Goal: Information Seeking & Learning: Learn about a topic

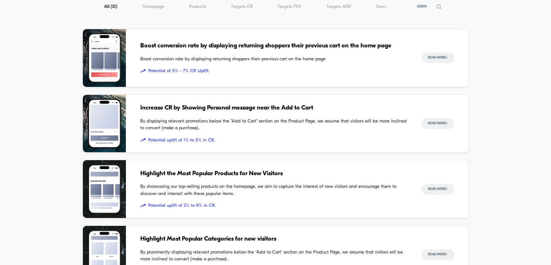
scroll to position [36, 0]
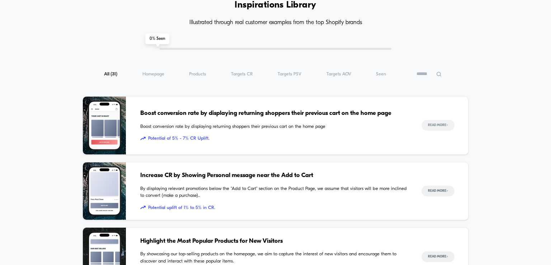
click at [431, 124] on button "Read More >" at bounding box center [438, 125] width 33 height 11
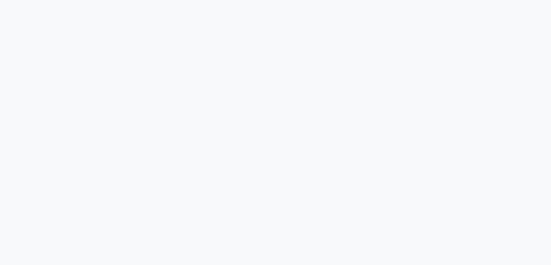
scroll to position [1866, 0]
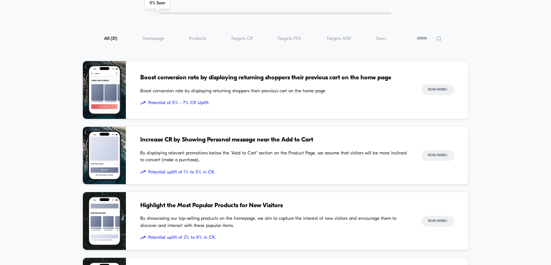
scroll to position [144, 0]
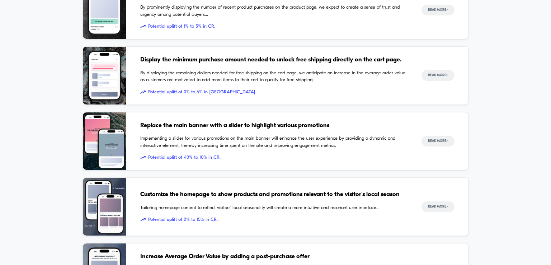
drag, startPoint x: 473, startPoint y: 125, endPoint x: 473, endPoint y: 213, distance: 87.6
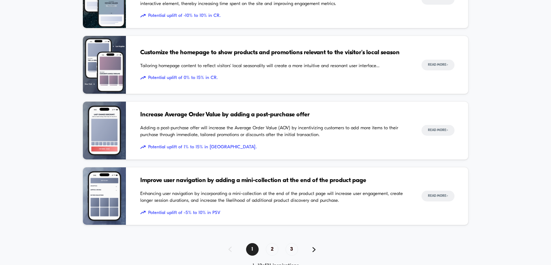
scroll to position [707, 0]
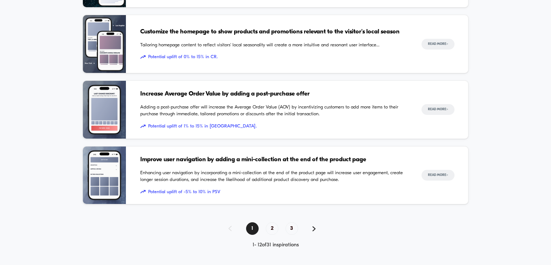
click at [295, 228] on span "3" at bounding box center [292, 228] width 13 height 13
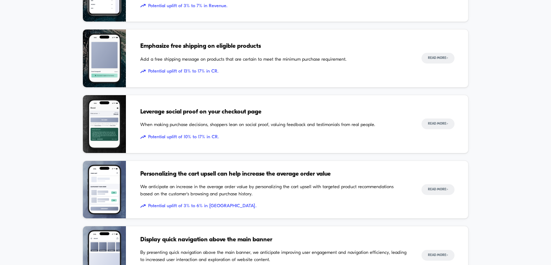
scroll to position [272, 0]
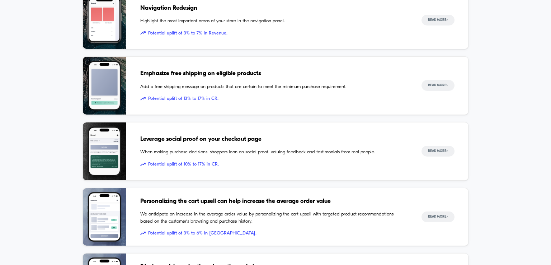
click at [215, 140] on span "Leverage social proof on your checkout page" at bounding box center [273, 139] width 267 height 9
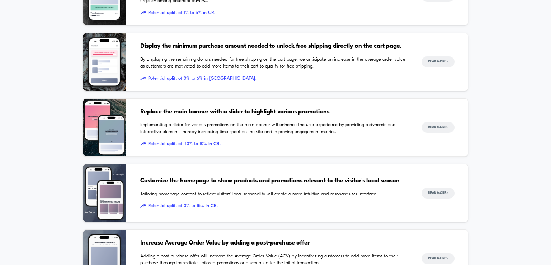
scroll to position [707, 0]
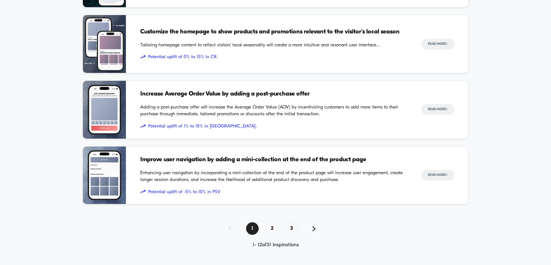
drag, startPoint x: 57, startPoint y: 74, endPoint x: 56, endPoint y: 177, distance: 103.0
click at [295, 224] on span "3" at bounding box center [292, 228] width 13 height 13
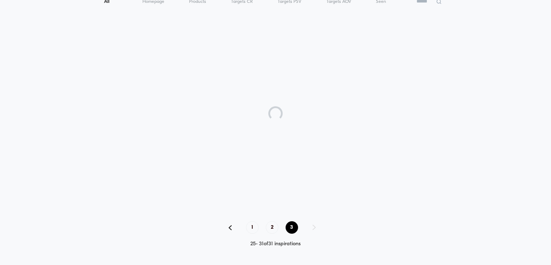
scroll to position [380, 0]
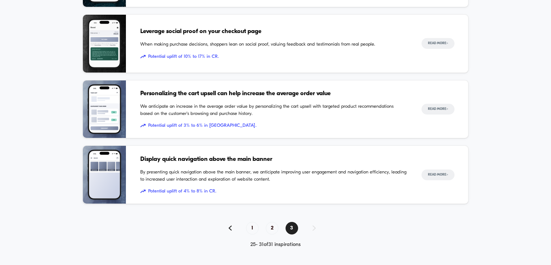
click at [229, 161] on span "Display quick navigation above the main banner" at bounding box center [273, 159] width 267 height 9
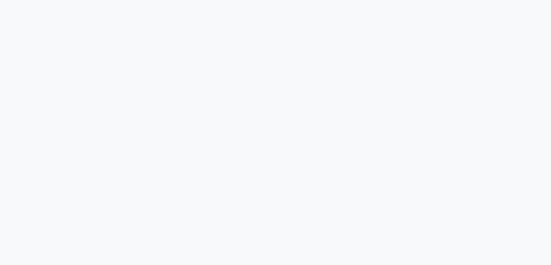
scroll to position [251, 0]
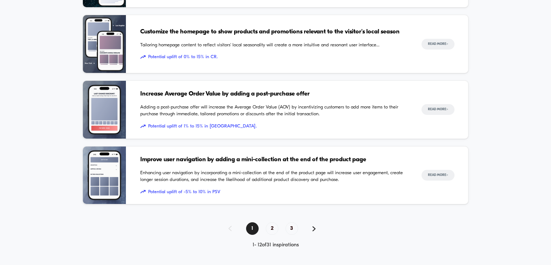
drag, startPoint x: 55, startPoint y: 99, endPoint x: 80, endPoint y: 220, distance: 123.6
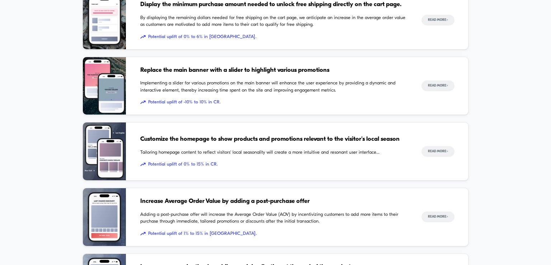
scroll to position [600, 0]
click at [227, 206] on div "Increase Average Order Value by adding a post-purchase offer Adding a post-purc…" at bounding box center [273, 217] width 267 height 58
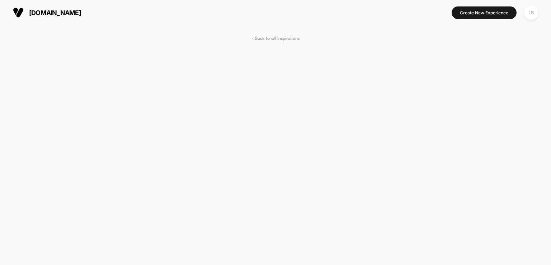
scroll to position [108, 0]
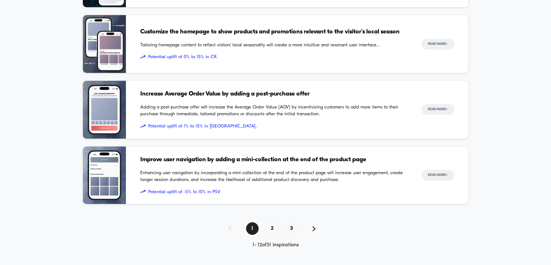
drag, startPoint x: 53, startPoint y: 64, endPoint x: 123, endPoint y: 183, distance: 138.0
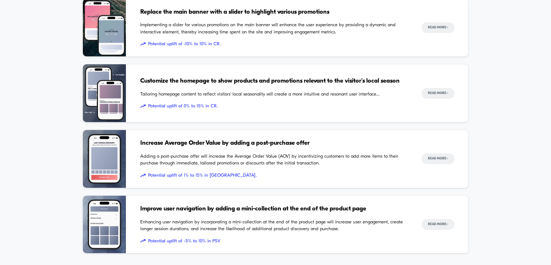
scroll to position [600, 0]
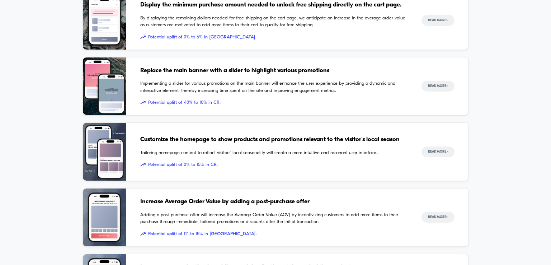
click at [218, 141] on span "Customize the homepage to show products and promotions relevant to the visitor'…" at bounding box center [273, 139] width 267 height 9
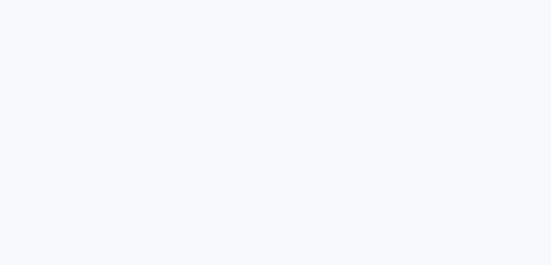
scroll to position [1149, 0]
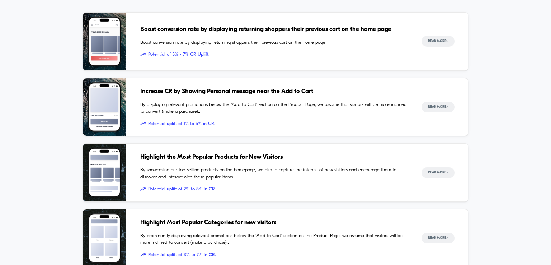
scroll to position [108, 0]
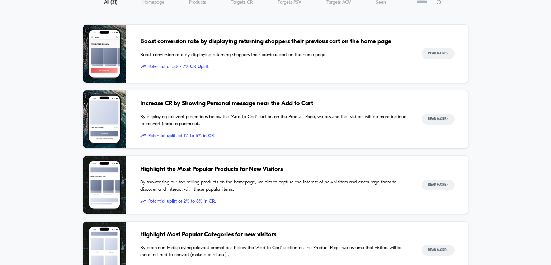
click at [178, 101] on span "Increase CR by Showing Personal message near the Add to Cart" at bounding box center [273, 103] width 267 height 9
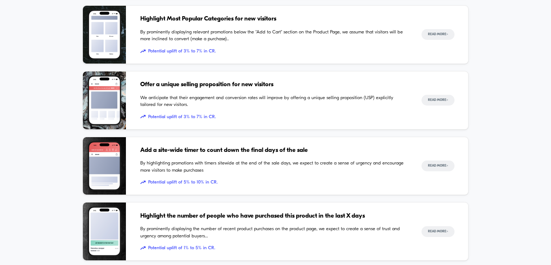
scroll to position [707, 0]
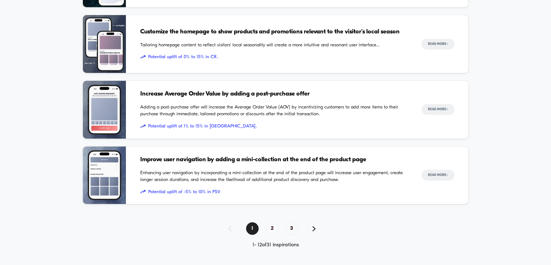
drag, startPoint x: 74, startPoint y: 78, endPoint x: 96, endPoint y: 202, distance: 125.5
click at [268, 229] on span "2" at bounding box center [272, 228] width 13 height 13
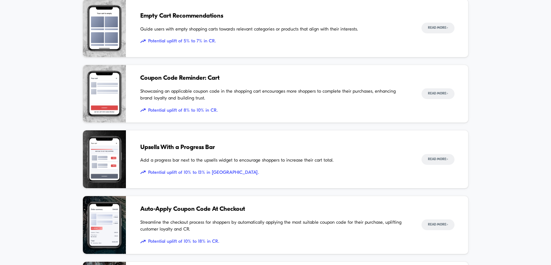
scroll to position [97, 0]
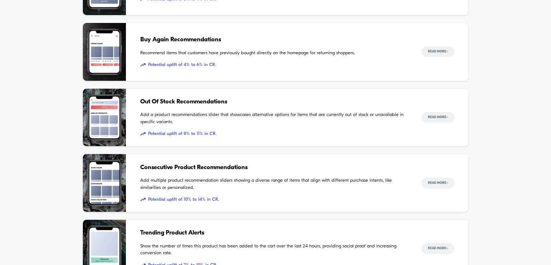
drag, startPoint x: 56, startPoint y: 67, endPoint x: 108, endPoint y: 218, distance: 159.8
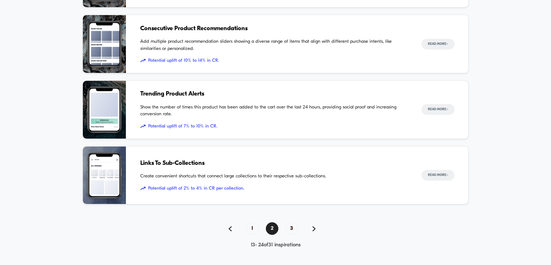
click at [282, 229] on div "1 2 3" at bounding box center [276, 228] width 386 height 13
click at [293, 222] on span "3" at bounding box center [292, 228] width 13 height 13
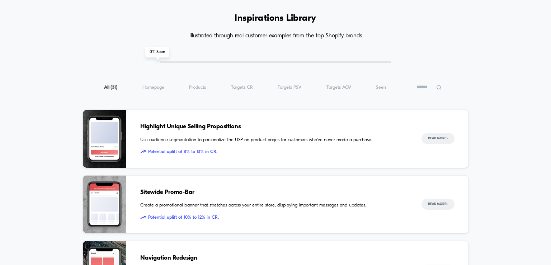
scroll to position [21, 0]
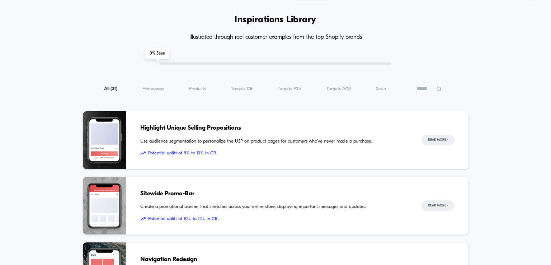
click at [232, 131] on span "Highlight Unique Selling Propositions" at bounding box center [273, 127] width 267 height 9
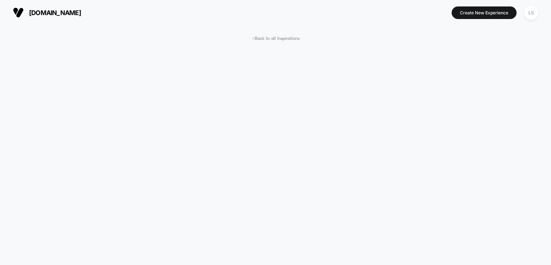
click at [529, 20] on div "LS" at bounding box center [531, 13] width 18 height 18
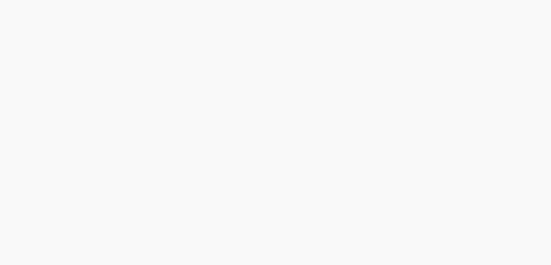
scroll to position [2154, 0]
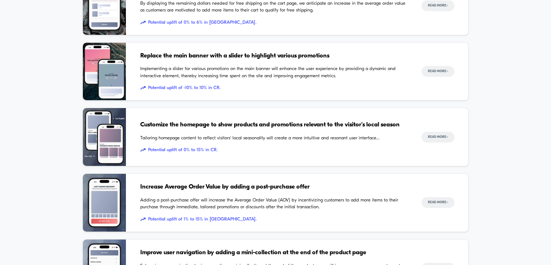
scroll to position [610, 0]
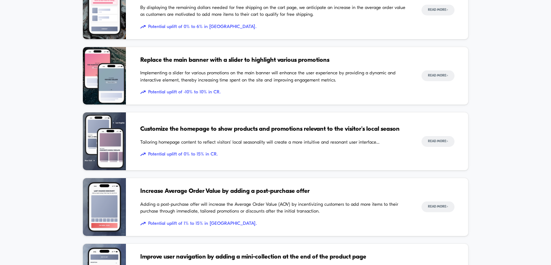
click at [196, 70] on span "Implementing a slider for various promotions on the main banner will enhance th…" at bounding box center [273, 77] width 267 height 14
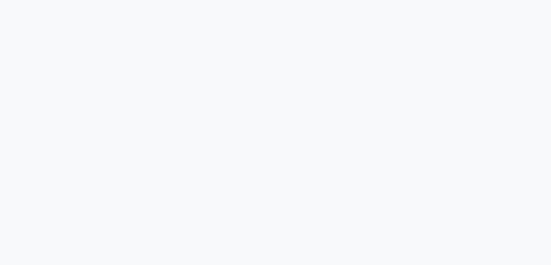
scroll to position [1328, 0]
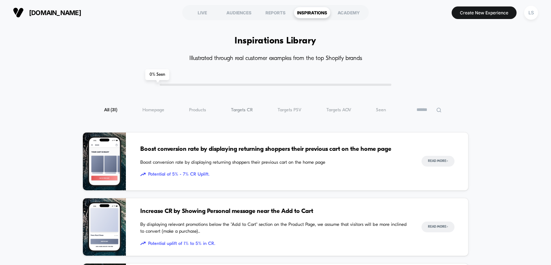
click at [234, 108] on span "Targets CR ( 31 )" at bounding box center [242, 109] width 22 height 5
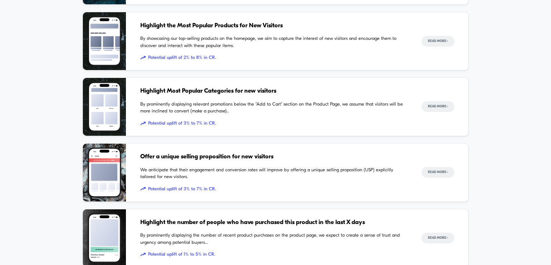
scroll to position [287, 0]
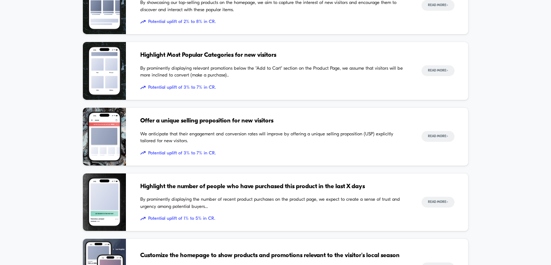
click at [251, 190] on span "Highlight the number of people who have purchased this product in the last X da…" at bounding box center [273, 186] width 267 height 9
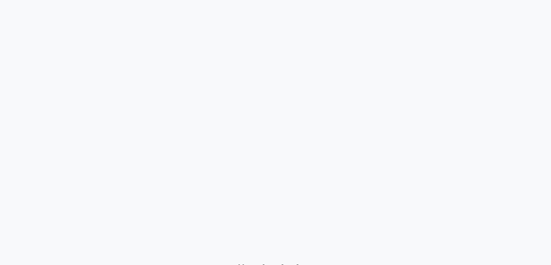
scroll to position [1866, 0]
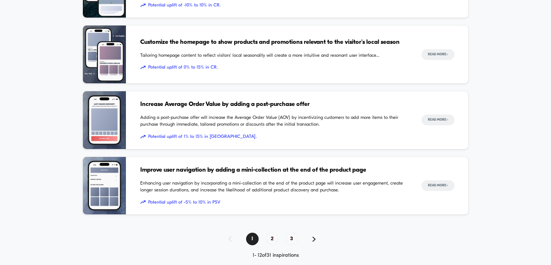
scroll to position [707, 0]
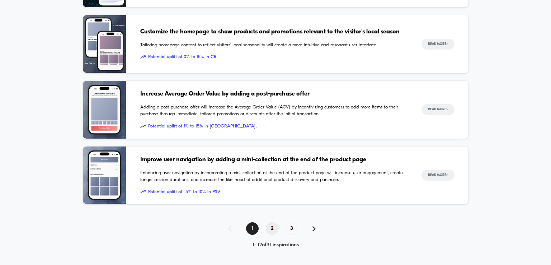
click at [268, 230] on span "2" at bounding box center [272, 228] width 13 height 13
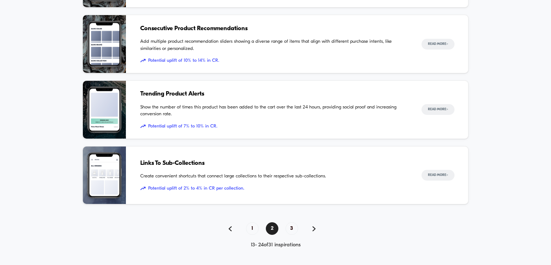
drag, startPoint x: 46, startPoint y: 64, endPoint x: 171, endPoint y: 234, distance: 211.0
click at [252, 229] on span "1" at bounding box center [252, 228] width 13 height 13
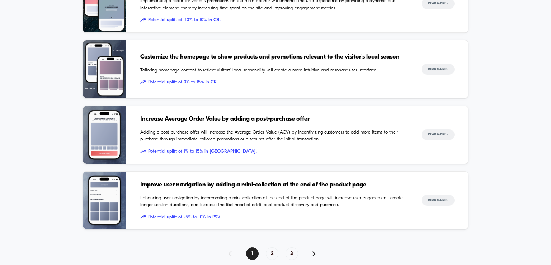
drag, startPoint x: 188, startPoint y: 228, endPoint x: 201, endPoint y: 131, distance: 98.5
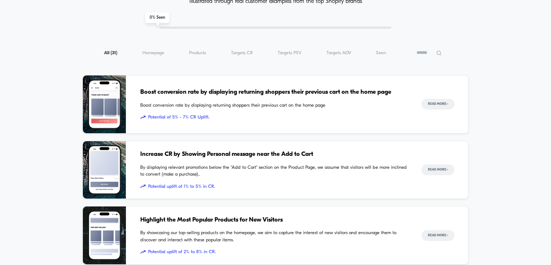
scroll to position [26, 0]
